Goal: Information Seeking & Learning: Learn about a topic

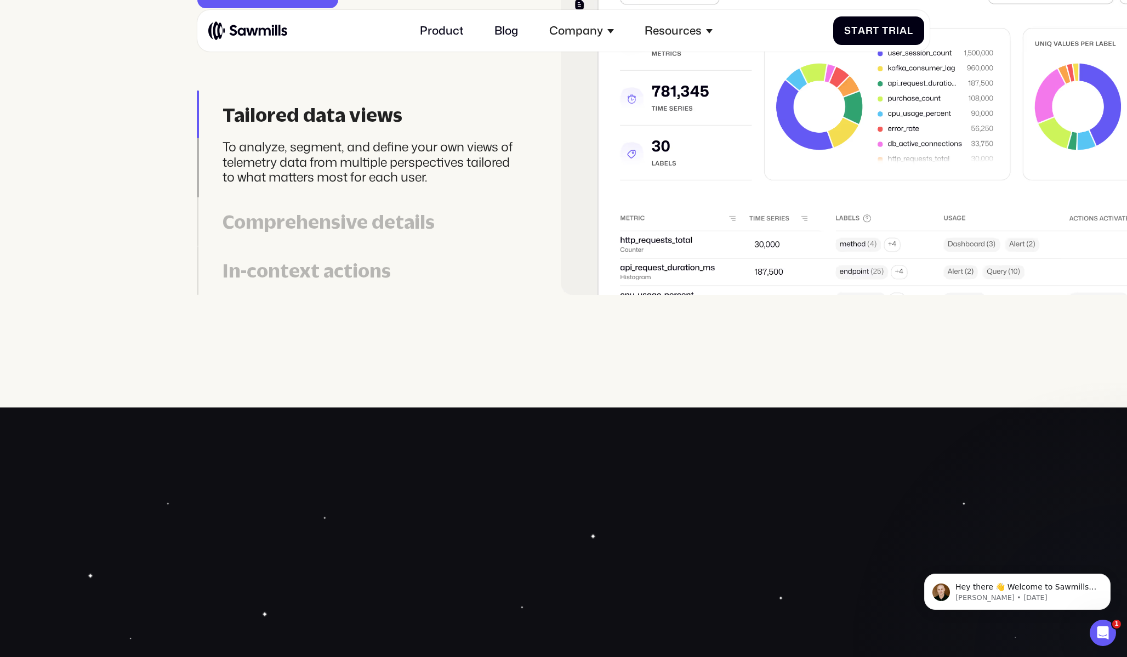
scroll to position [3531, 0]
click at [326, 230] on div "Comprehensive details" at bounding box center [372, 220] width 299 height 23
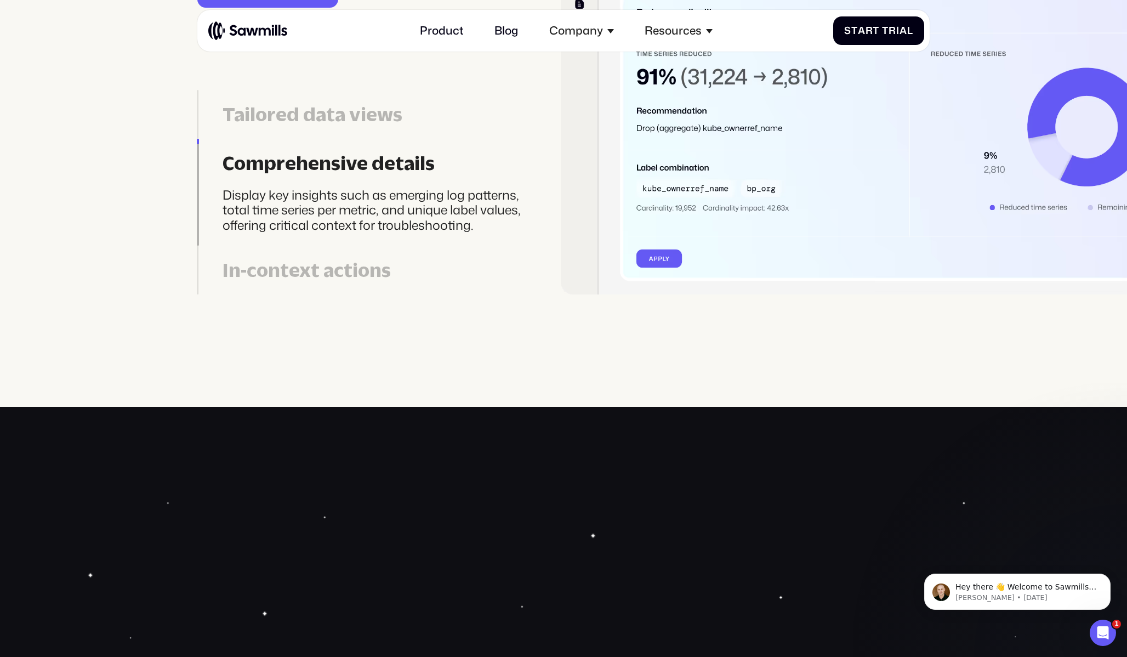
click at [310, 267] on div "In-context actions" at bounding box center [372, 269] width 299 height 23
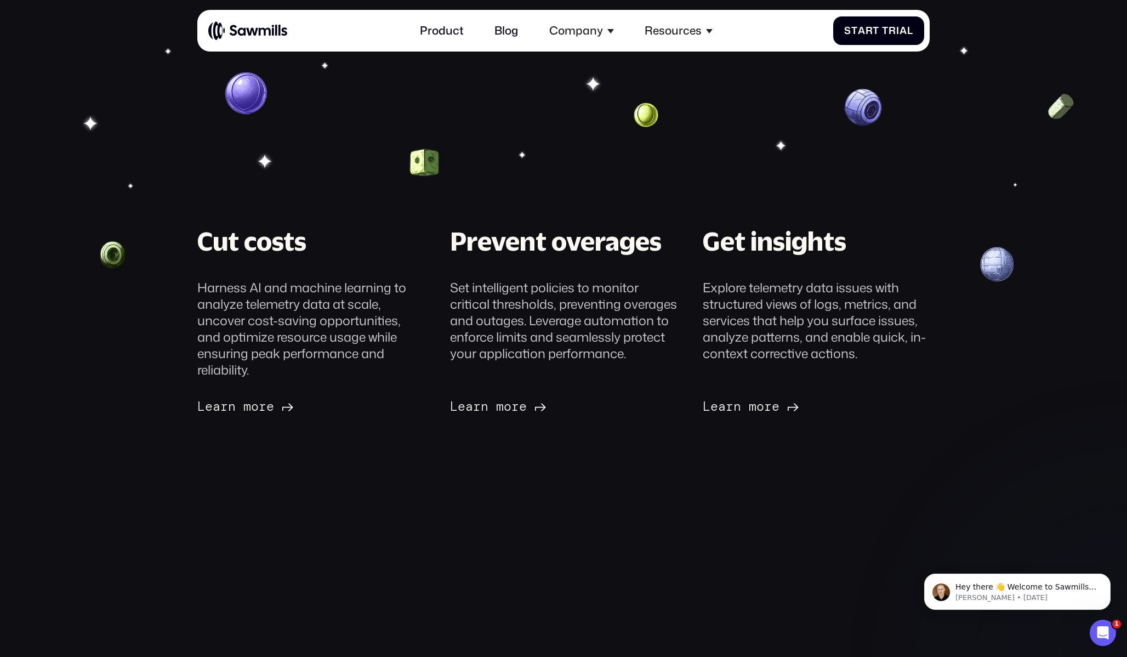
scroll to position [0, 0]
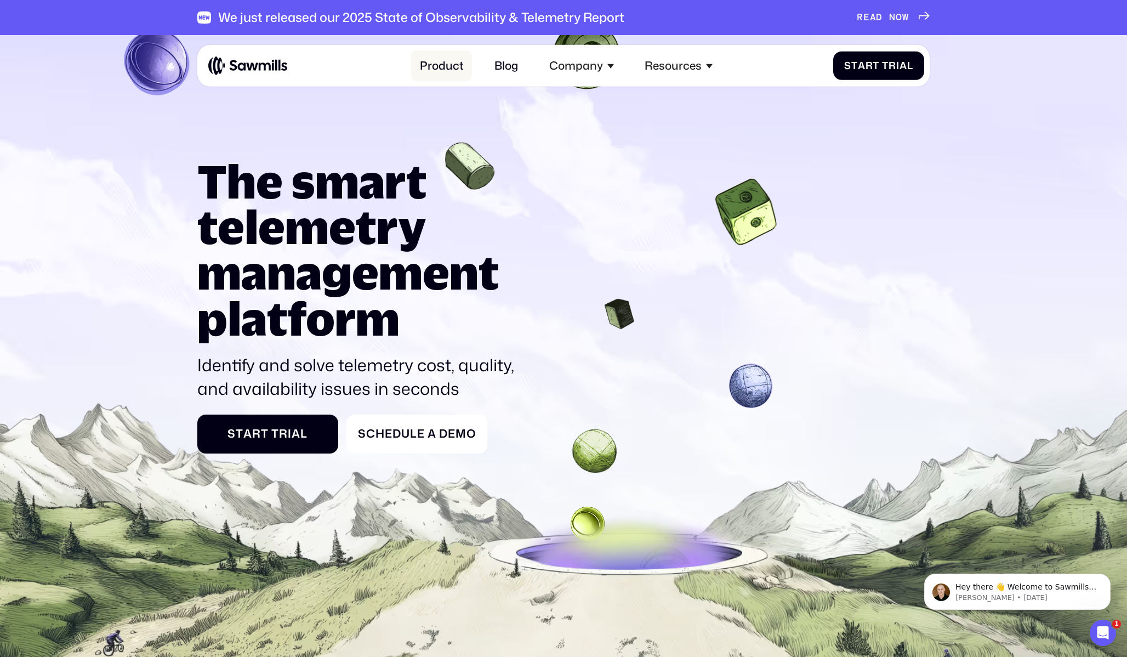
click at [443, 66] on link "Product" at bounding box center [441, 65] width 61 height 30
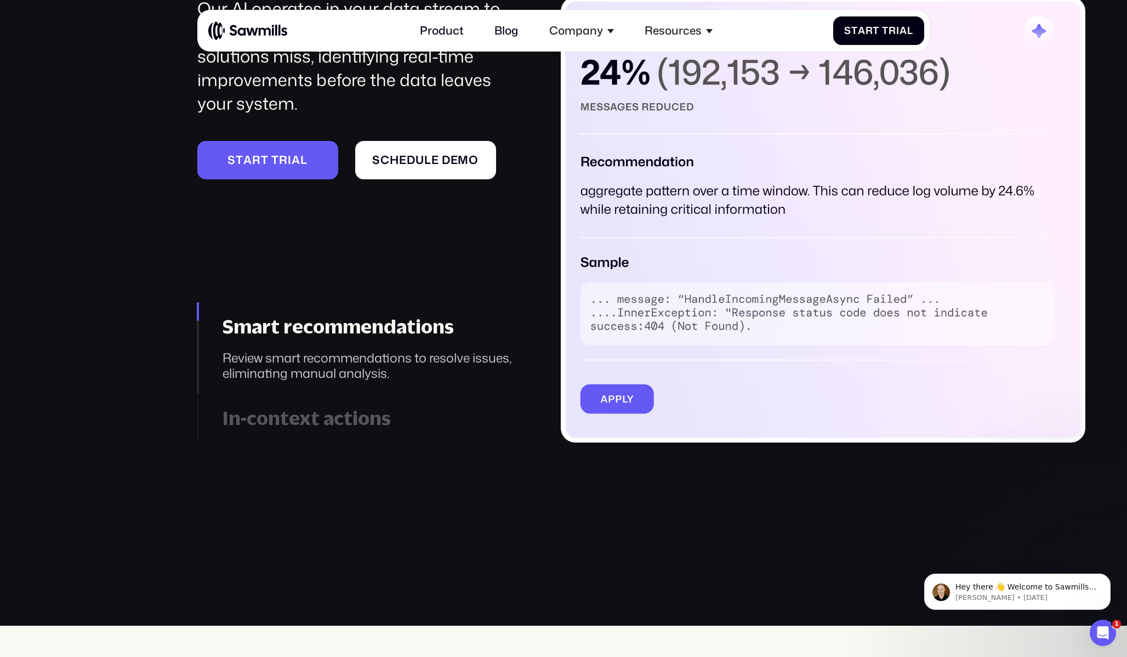
scroll to position [1764, 0]
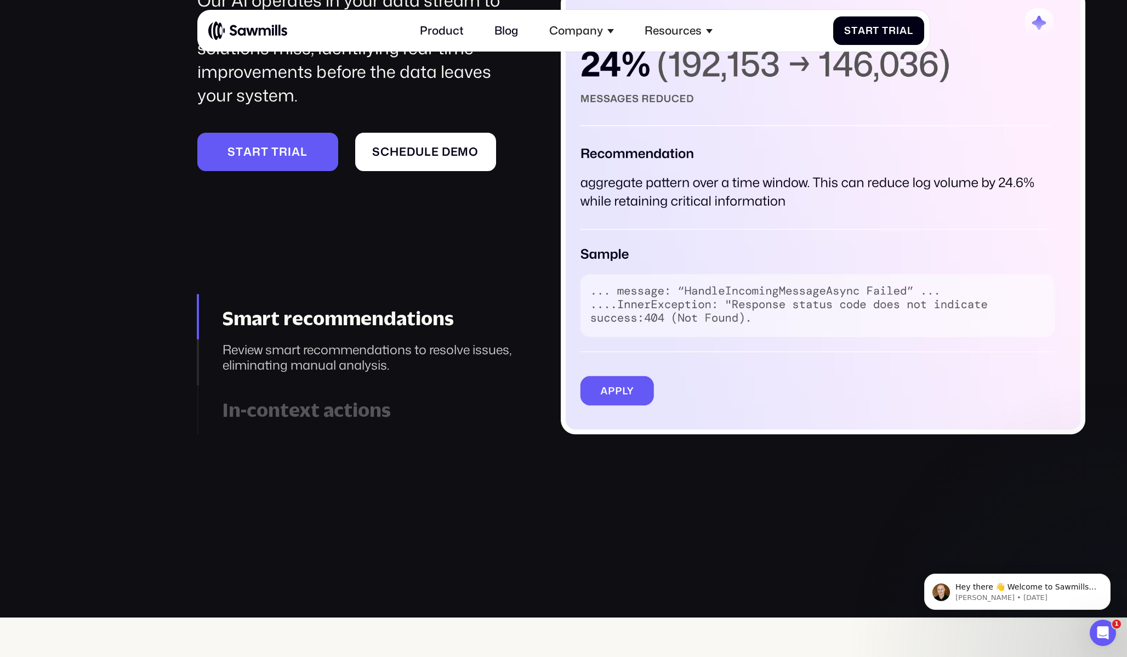
click at [304, 409] on div "In-context actions" at bounding box center [372, 409] width 299 height 23
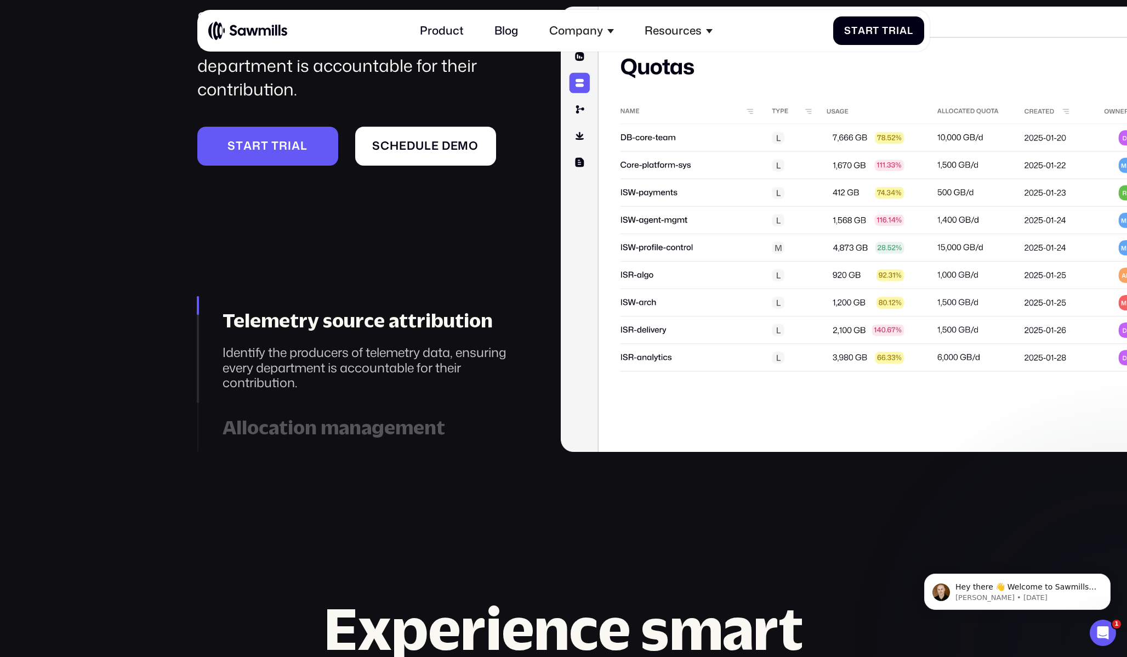
scroll to position [4693, 0]
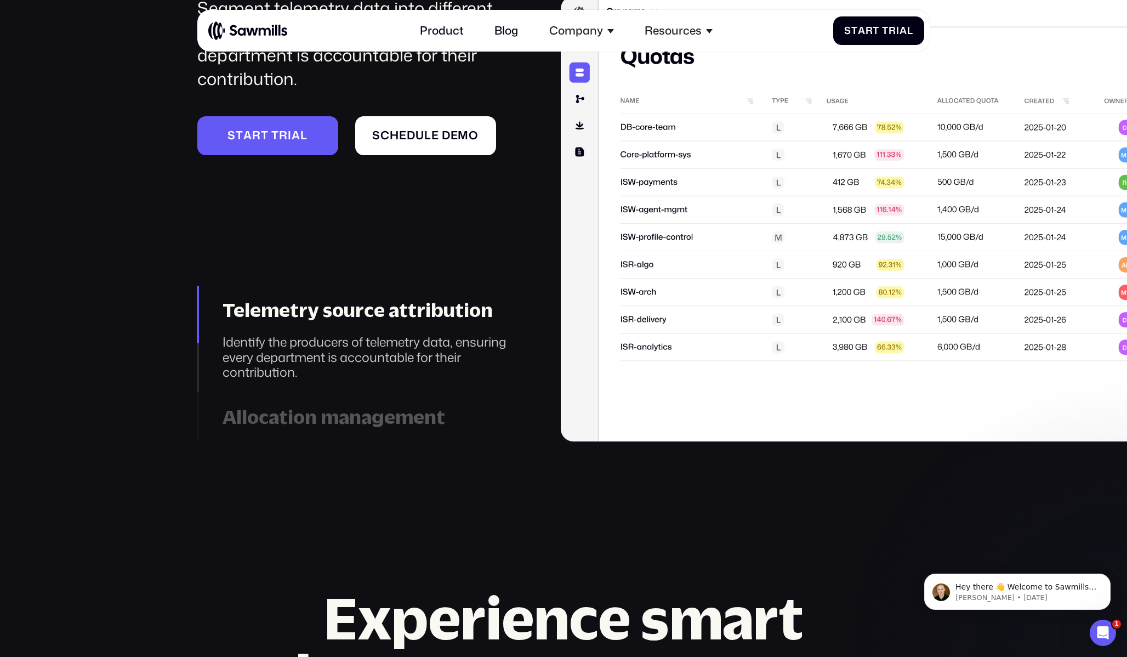
click at [302, 405] on div "Allocation management" at bounding box center [372, 416] width 299 height 23
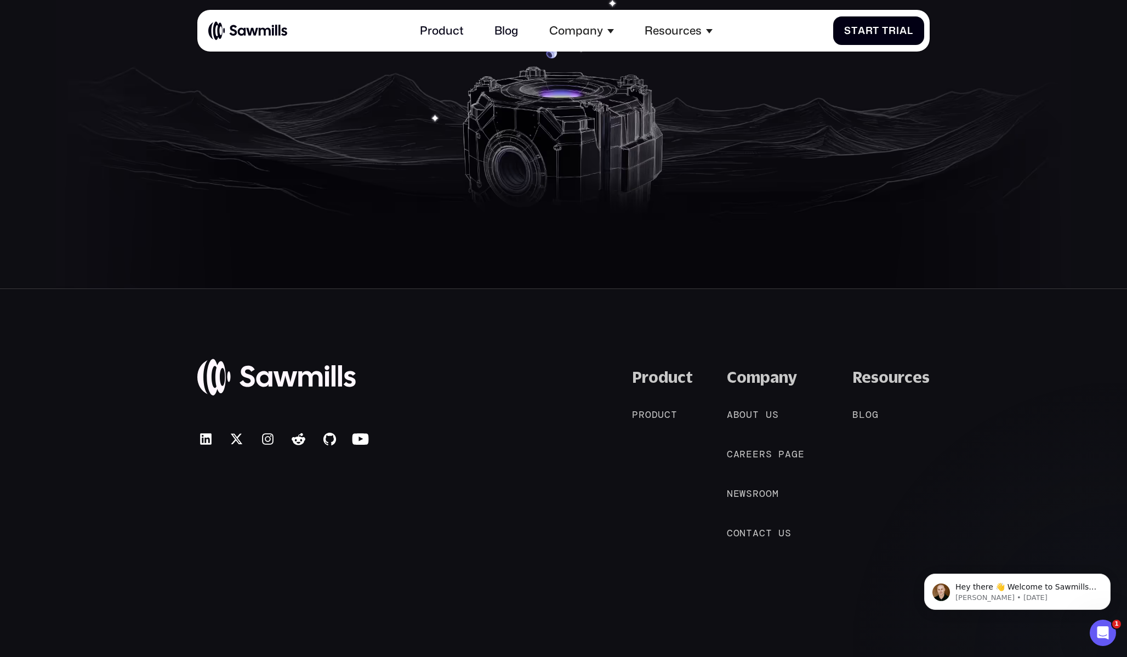
scroll to position [5533, 0]
click at [652, 408] on span "o" at bounding box center [648, 414] width 7 height 12
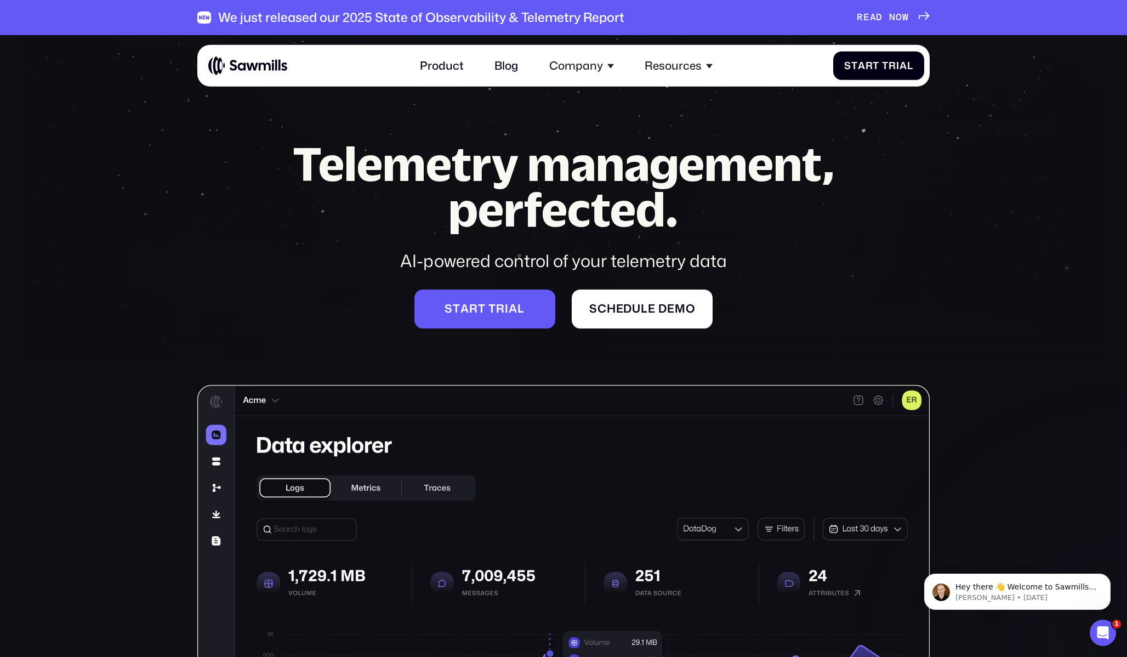
click at [531, 194] on h1 "Telemetry management, perfected." at bounding box center [563, 187] width 599 height 92
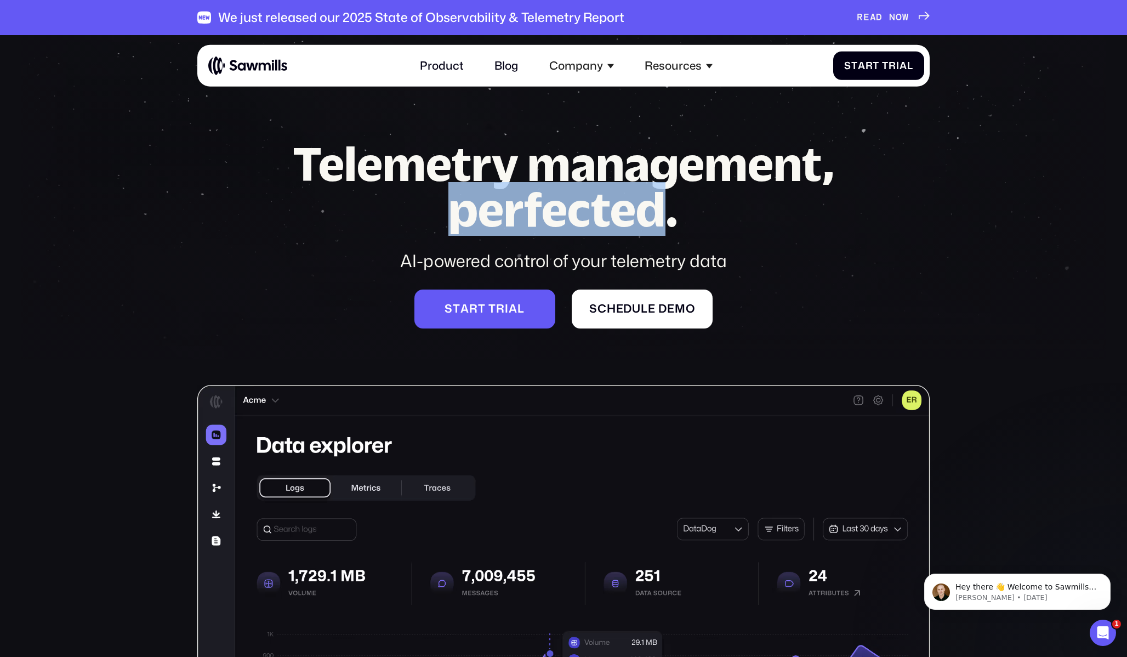
click at [531, 194] on h1 "Telemetry management, perfected." at bounding box center [563, 187] width 599 height 92
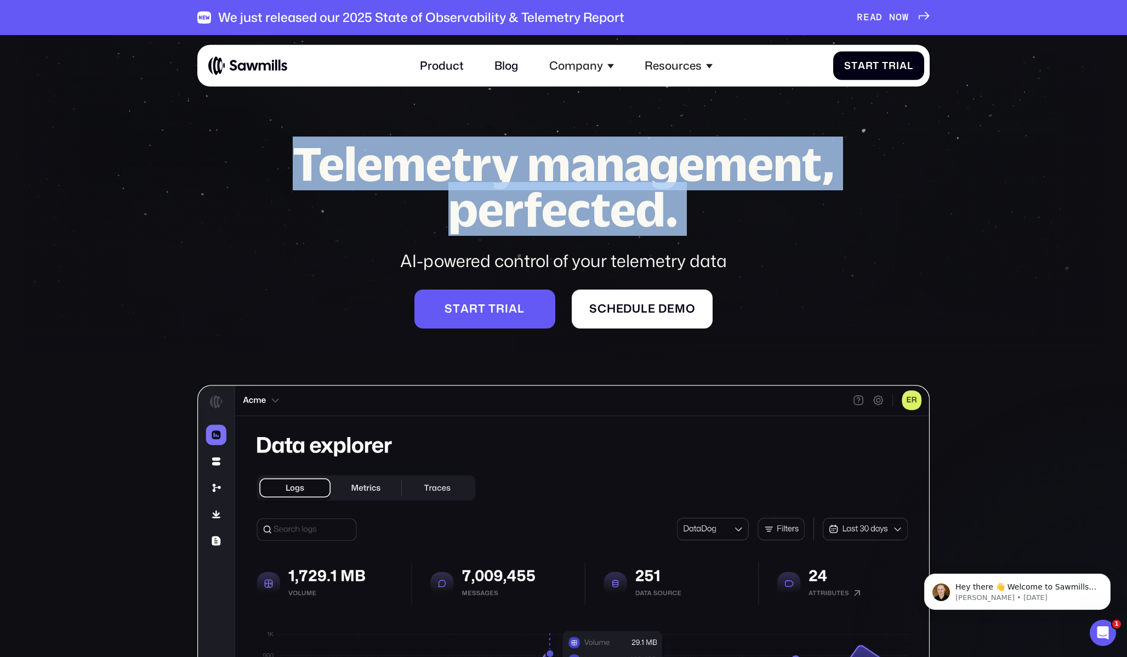
click at [531, 194] on h1 "Telemetry management, perfected." at bounding box center [563, 187] width 599 height 92
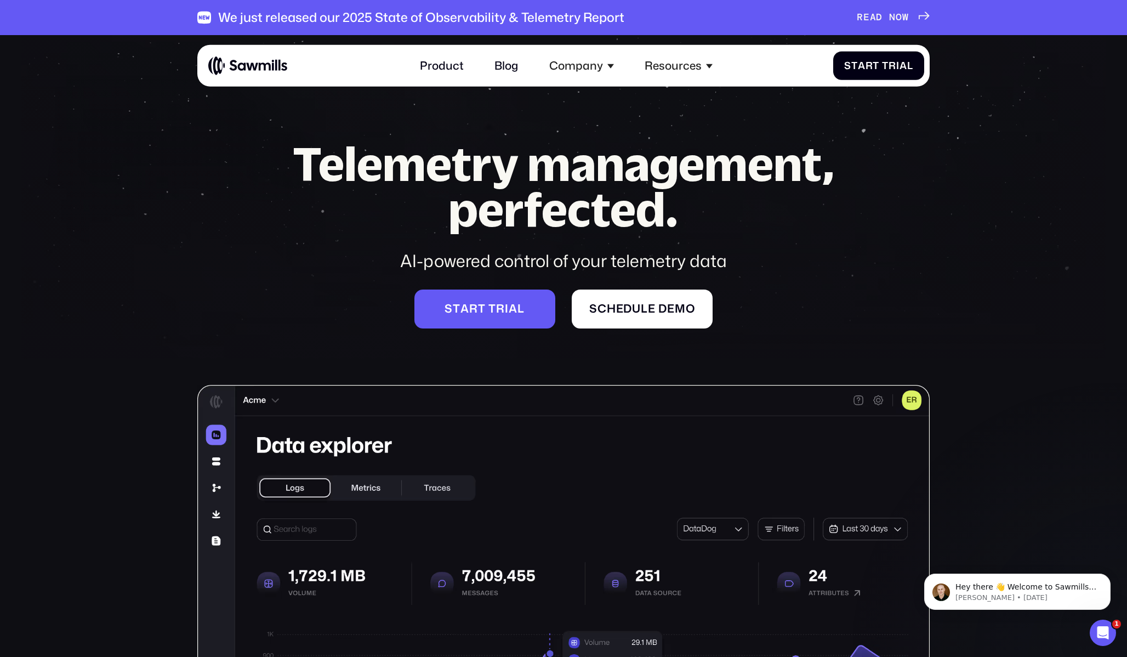
click at [491, 184] on h1 "Telemetry management, perfected." at bounding box center [563, 187] width 599 height 92
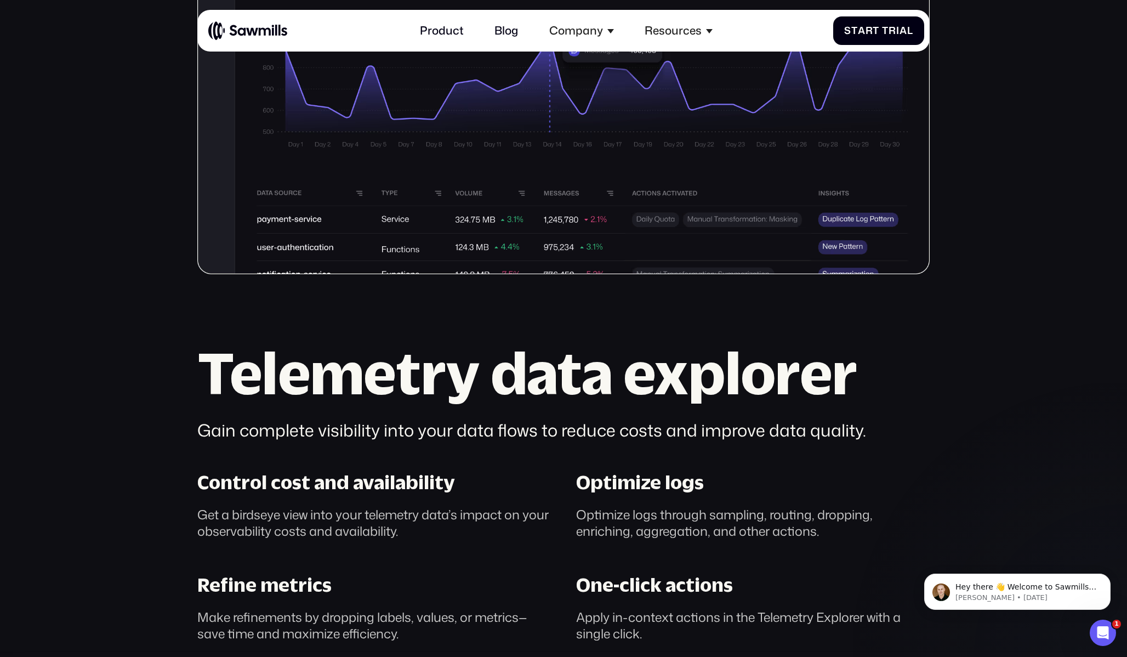
scroll to position [618, 0]
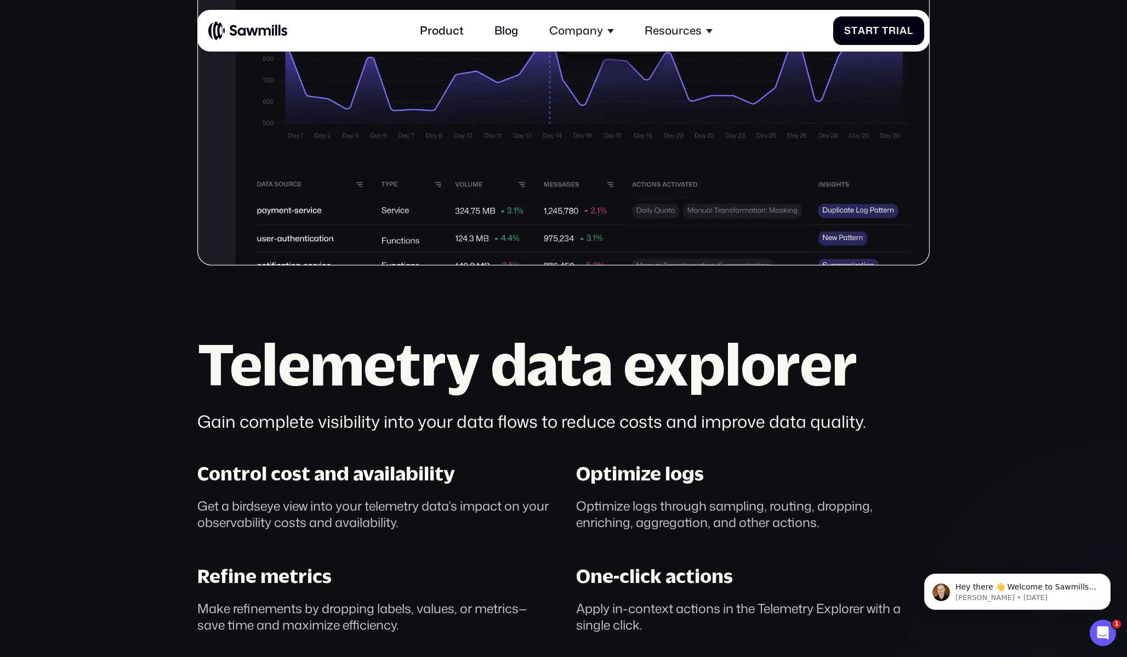
click at [241, 367] on h2 "Telemetry data explorer" at bounding box center [563, 363] width 732 height 57
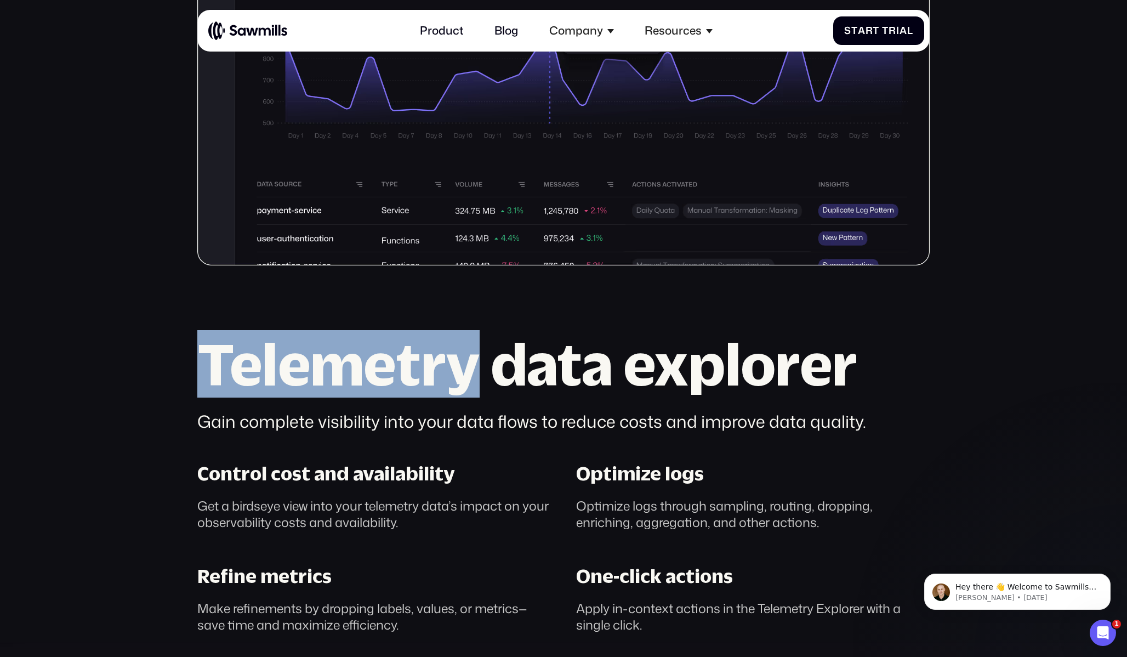
click at [241, 367] on h2 "Telemetry data explorer" at bounding box center [563, 363] width 732 height 57
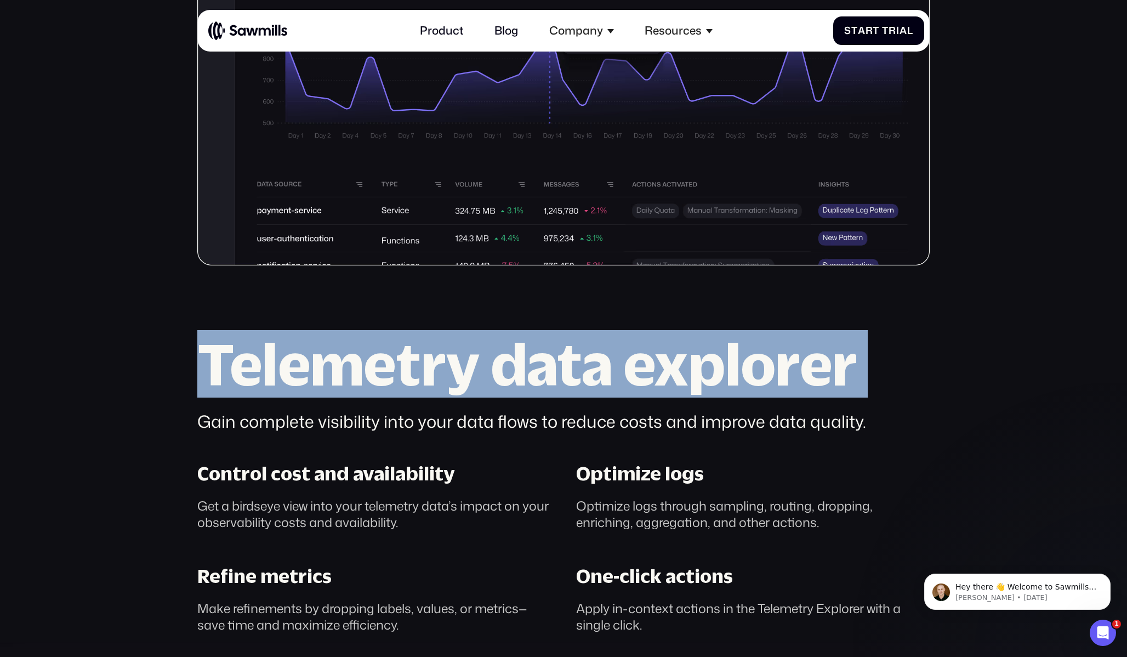
click at [241, 367] on h2 "Telemetry data explorer" at bounding box center [563, 363] width 732 height 57
click at [272, 378] on h2 "Telemetry data explorer" at bounding box center [563, 363] width 732 height 57
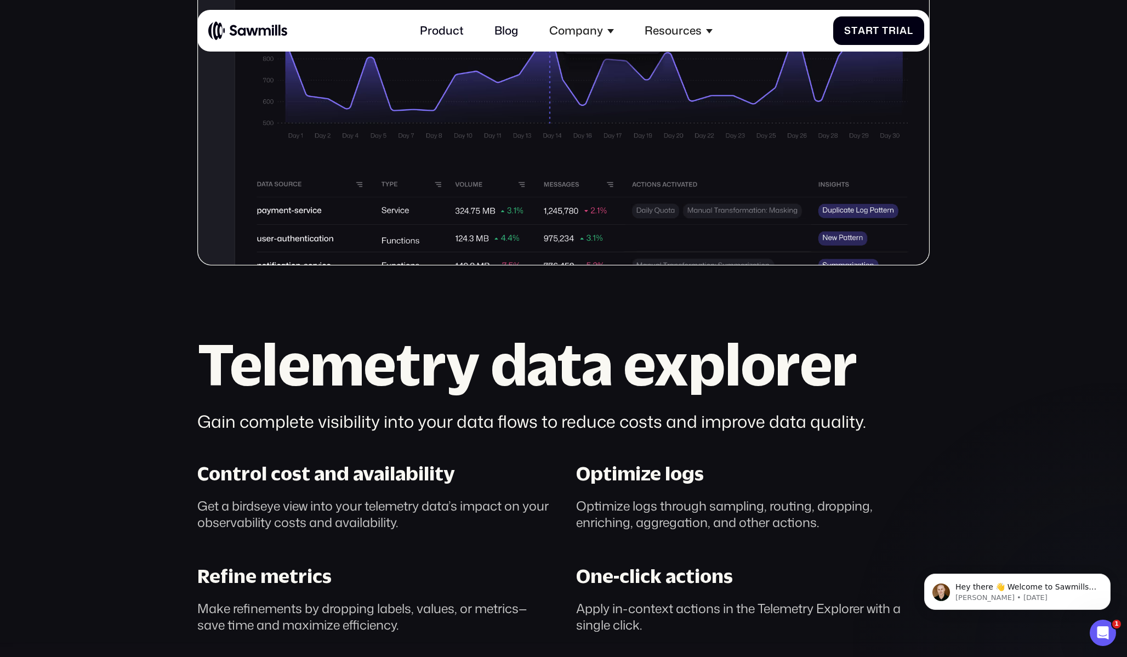
scroll to position [655, 0]
